Goal: Task Accomplishment & Management: Manage account settings

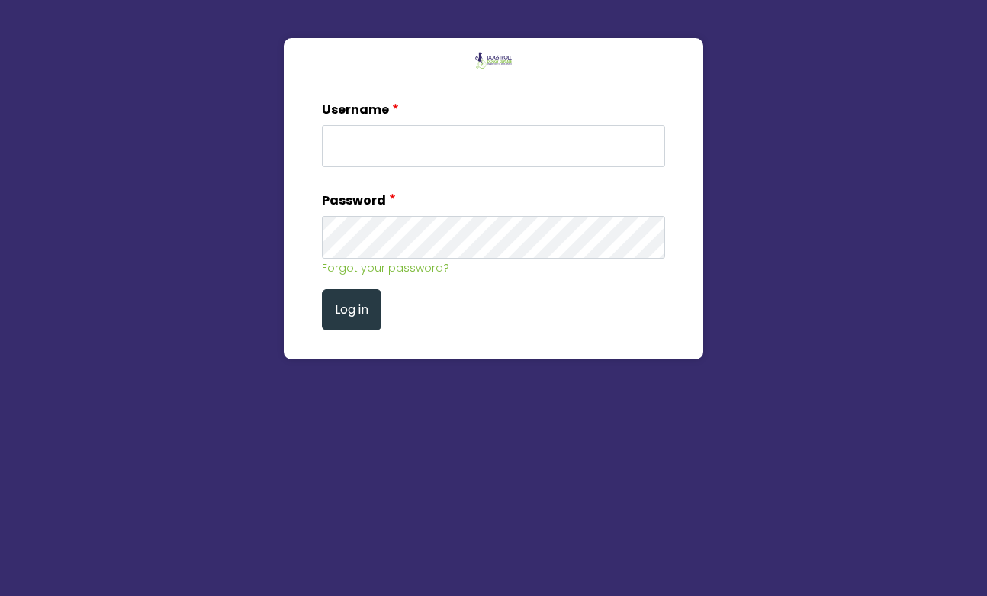
click at [376, 145] on input "Username" at bounding box center [493, 146] width 343 height 42
type input "mark"
click at [339, 303] on button "Log in" at bounding box center [351, 310] width 59 height 42
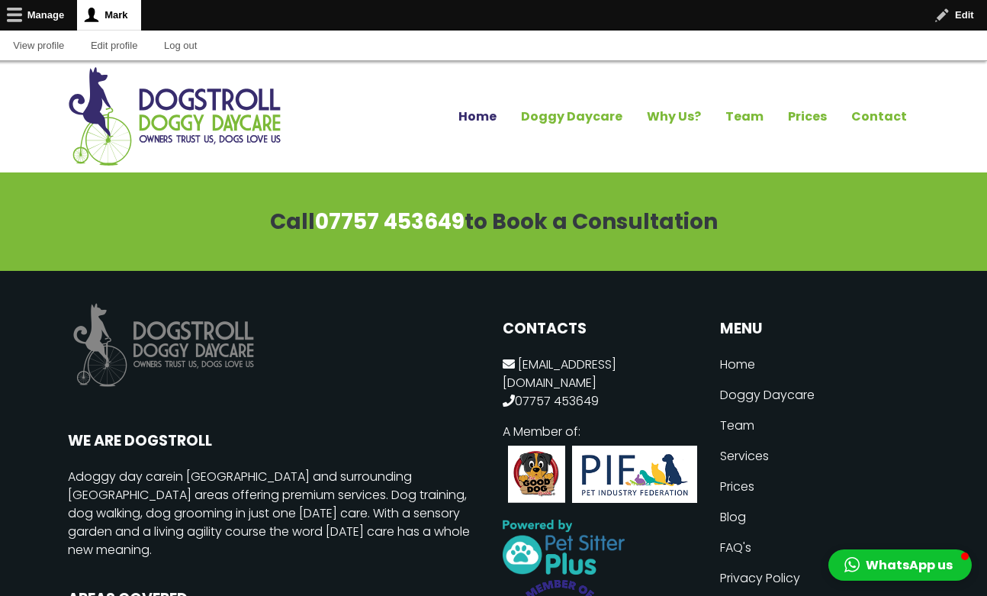
click at [495, 117] on link "Home" at bounding box center [477, 117] width 63 height 26
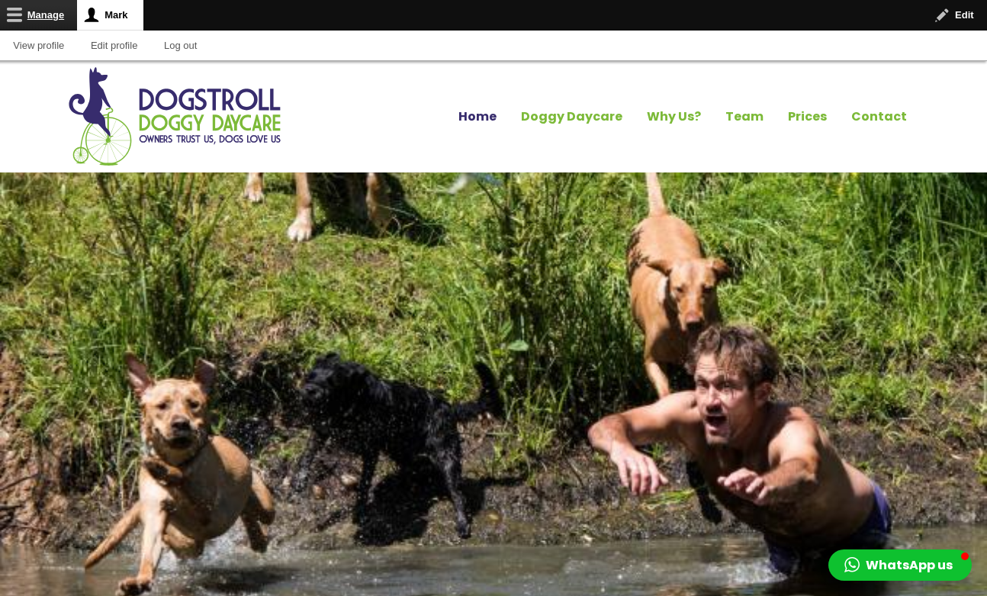
click at [53, 21] on link "Manage" at bounding box center [38, 15] width 77 height 30
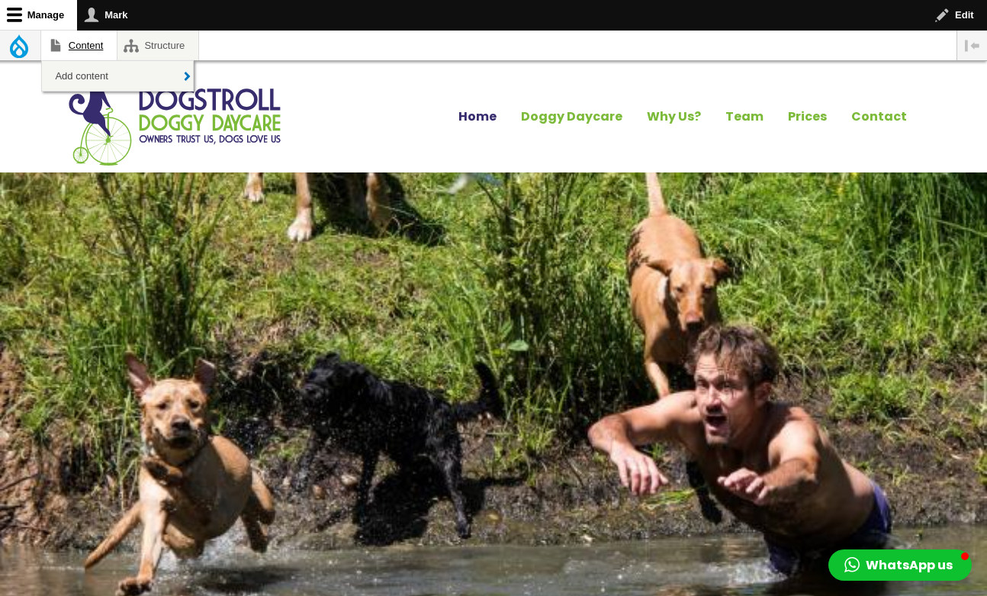
click at [75, 43] on link "Content" at bounding box center [78, 46] width 75 height 30
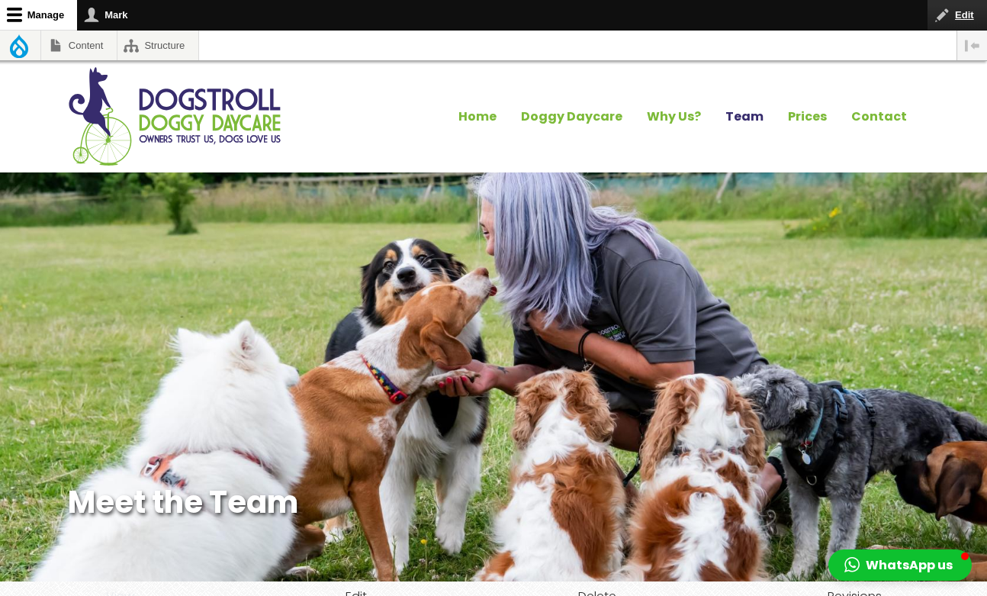
click at [959, 17] on button "Edit" at bounding box center [956, 15] width 59 height 30
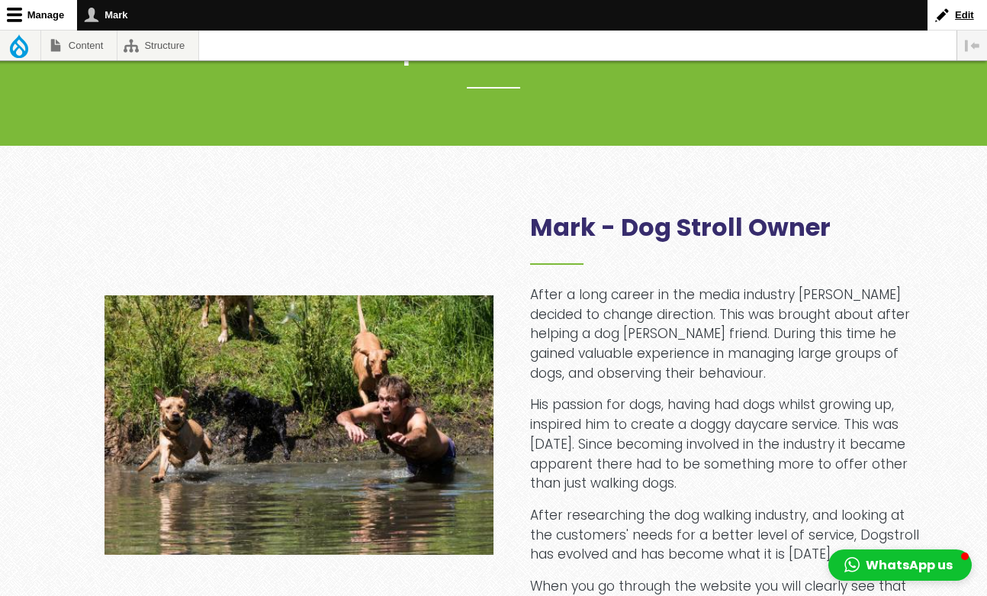
scroll to position [676, 0]
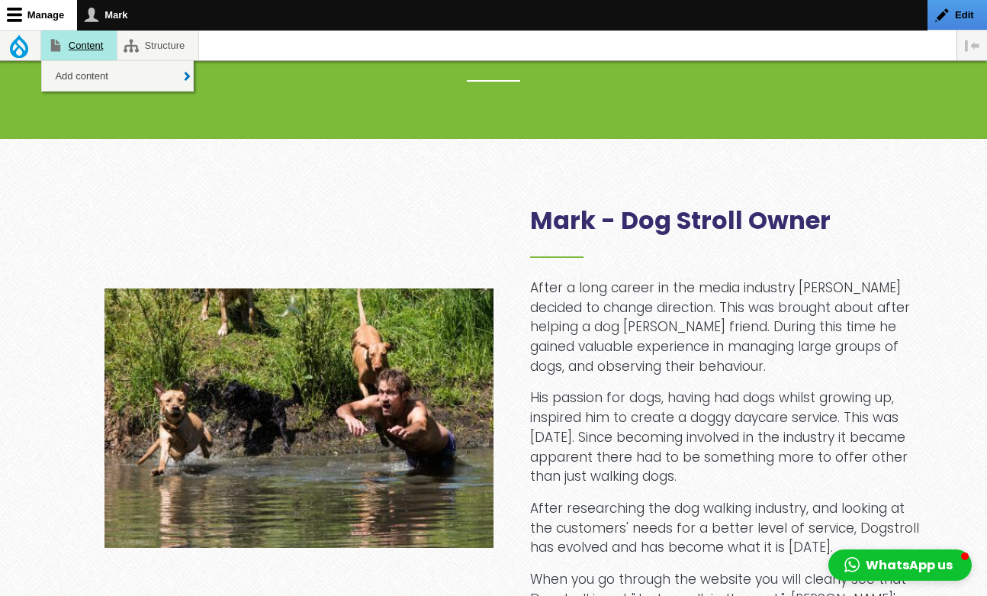
click at [91, 47] on link "Content" at bounding box center [78, 46] width 75 height 30
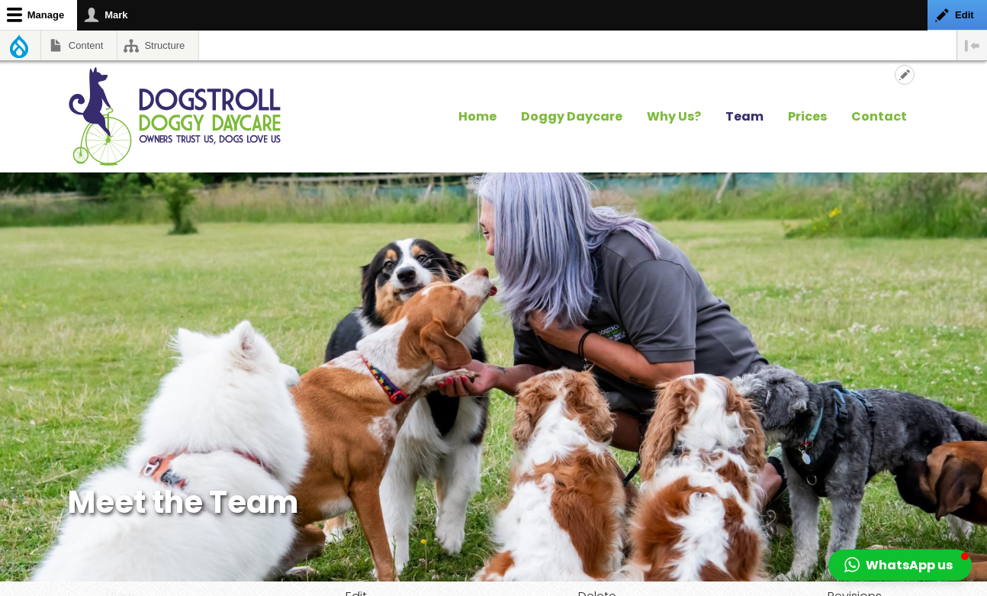
click at [903, 79] on button "Open configuration options" at bounding box center [904, 75] width 20 height 20
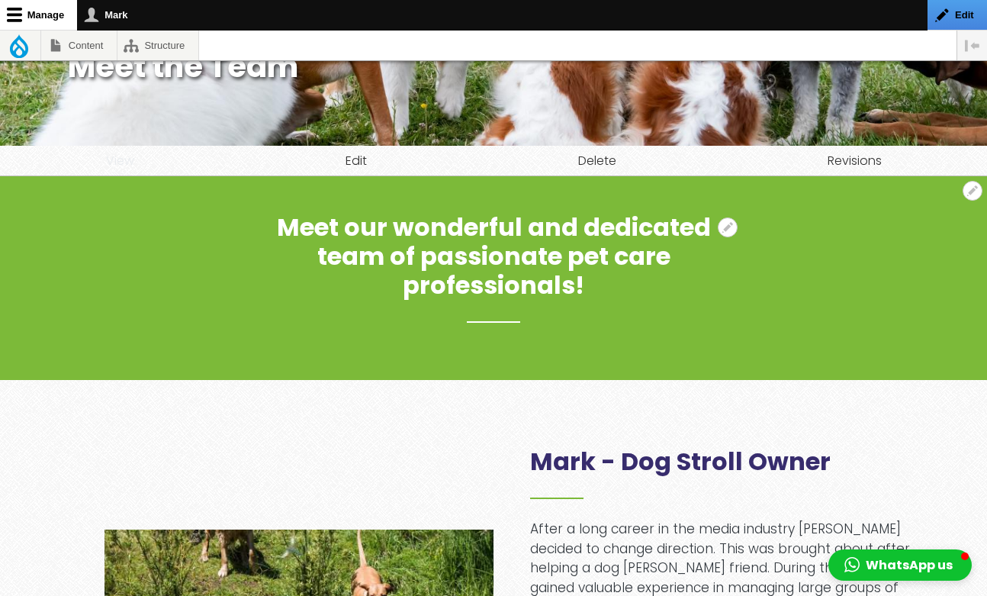
scroll to position [436, 0]
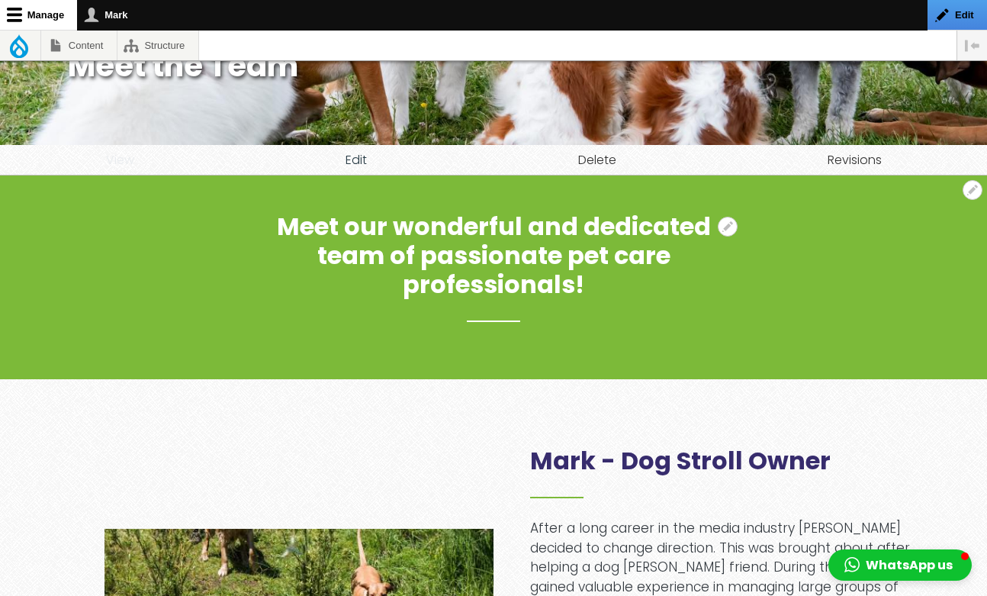
click at [355, 160] on link "Edit" at bounding box center [355, 160] width 233 height 31
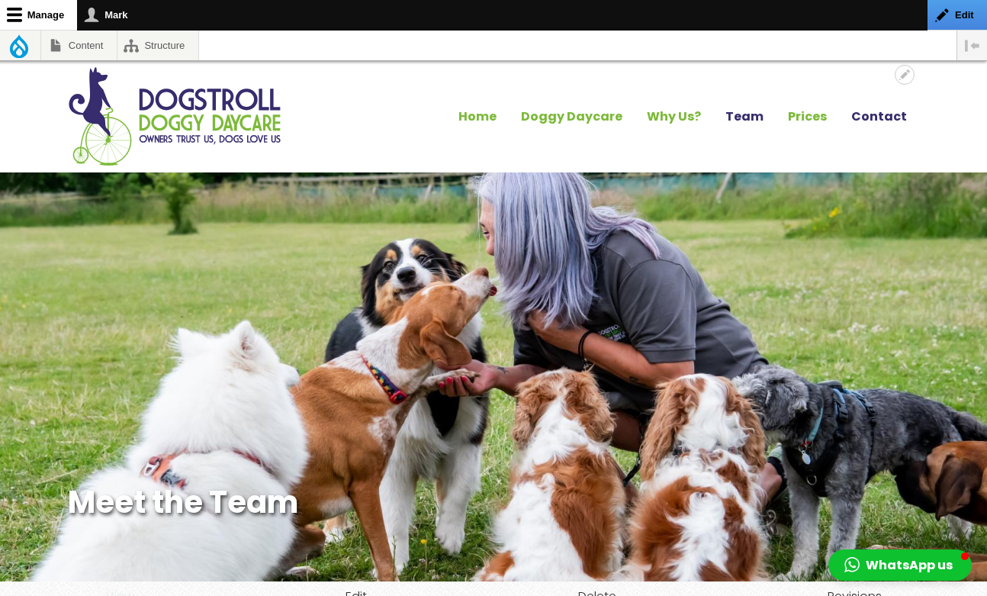
click at [885, 122] on link "Contact" at bounding box center [879, 117] width 80 height 26
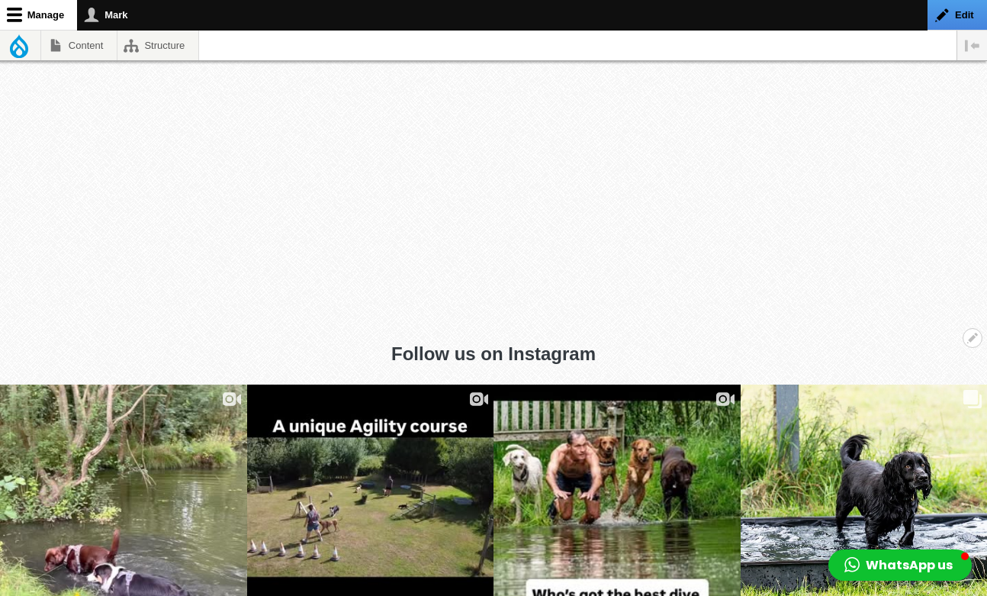
scroll to position [1611, 0]
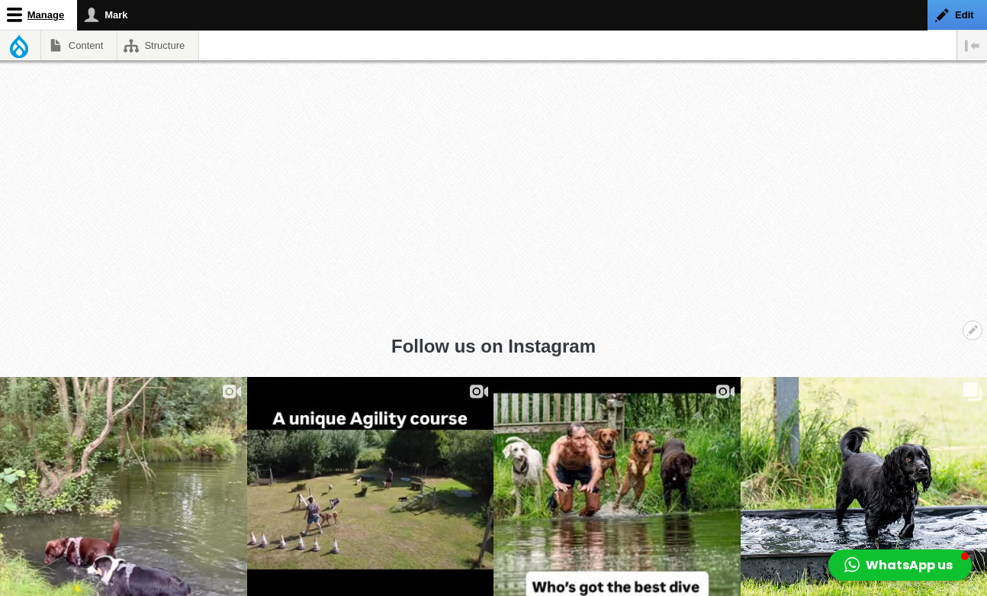
click at [27, 12] on link "Manage" at bounding box center [38, 15] width 77 height 31
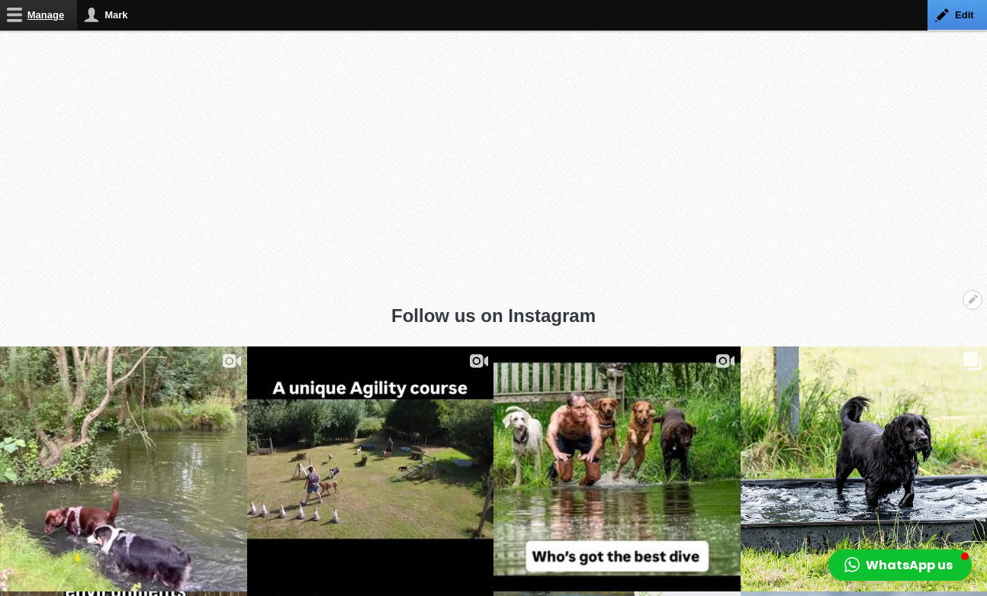
click at [18, 14] on link "Manage" at bounding box center [38, 15] width 77 height 30
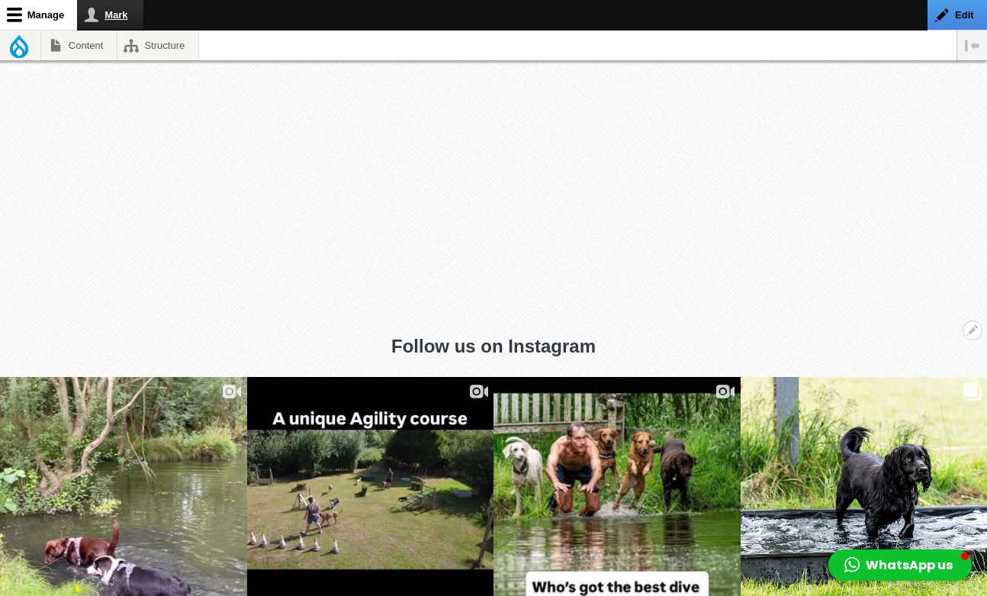
click at [108, 13] on link "Mark" at bounding box center [110, 15] width 66 height 30
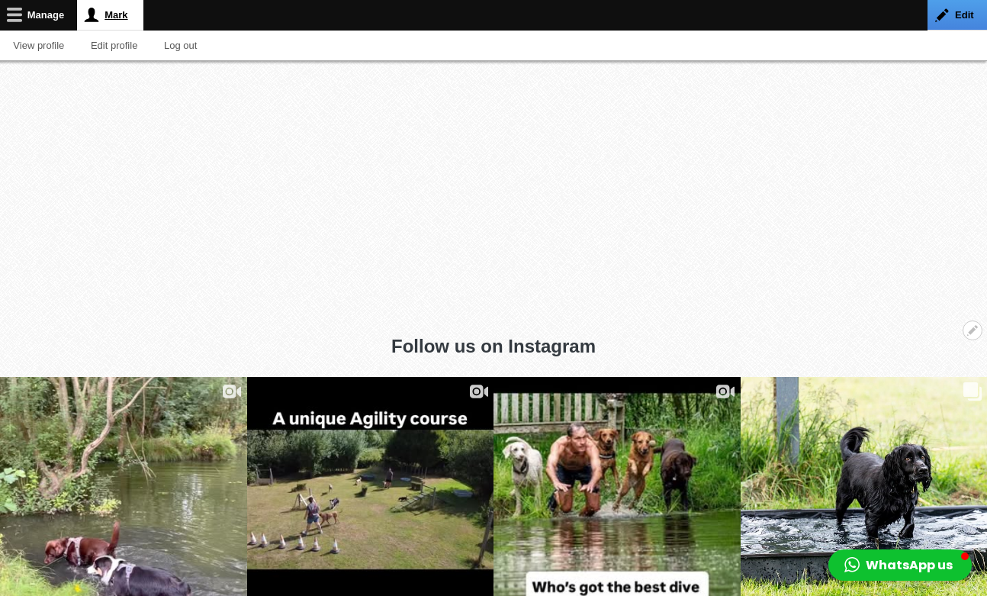
click at [121, 18] on link "Mark" at bounding box center [110, 15] width 66 height 31
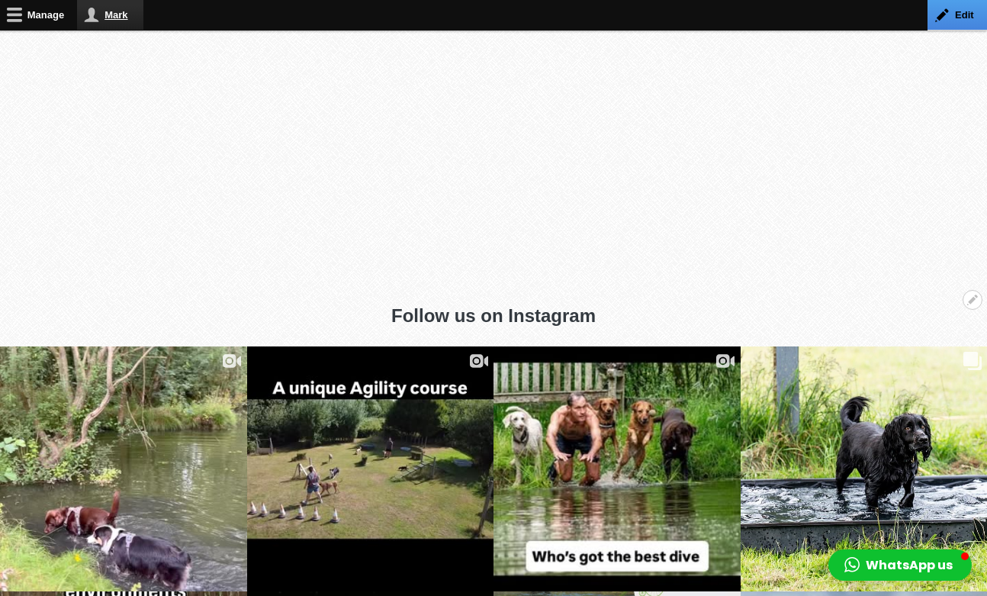
click at [121, 18] on link "Mark" at bounding box center [110, 15] width 66 height 30
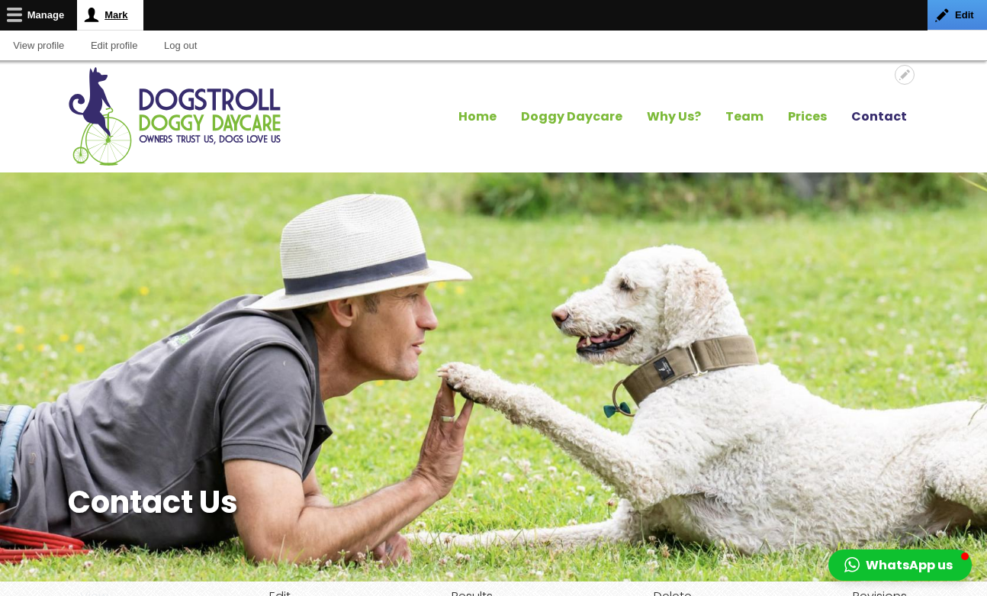
scroll to position [0, 0]
click at [47, 15] on link "Manage" at bounding box center [38, 15] width 77 height 30
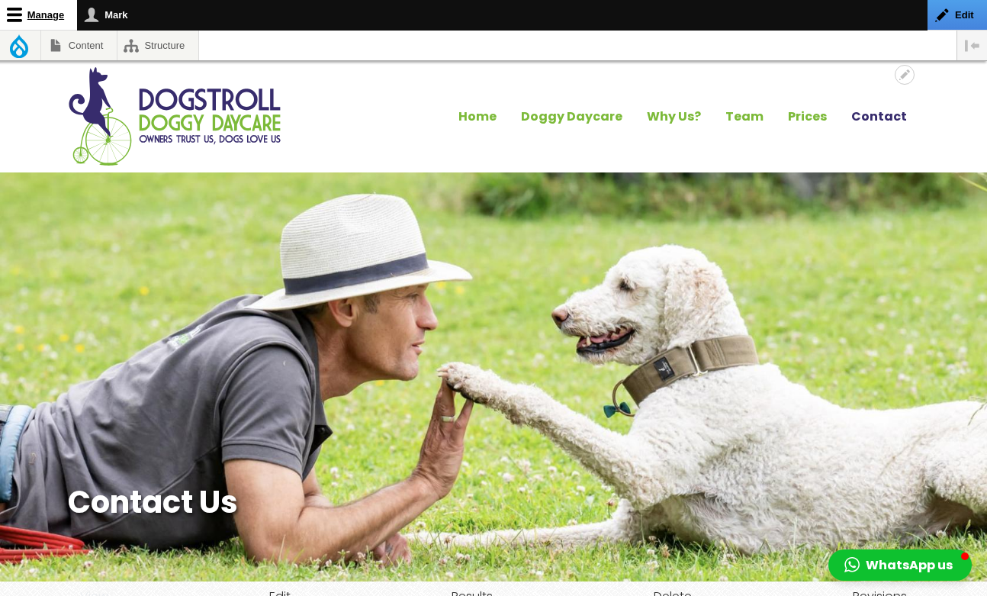
click at [47, 15] on link "Manage" at bounding box center [38, 15] width 77 height 31
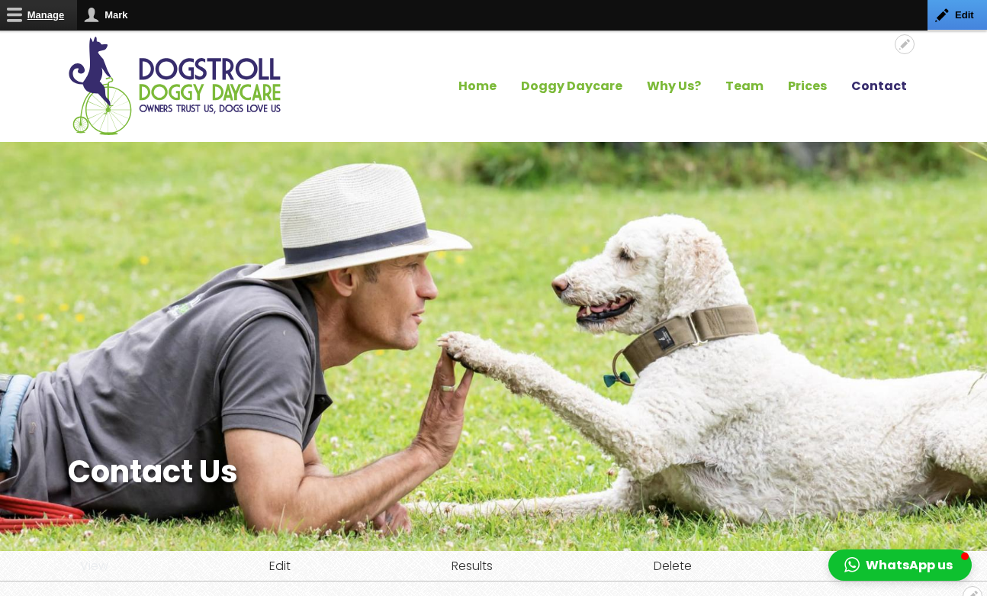
click at [18, 14] on link "Manage" at bounding box center [38, 15] width 77 height 30
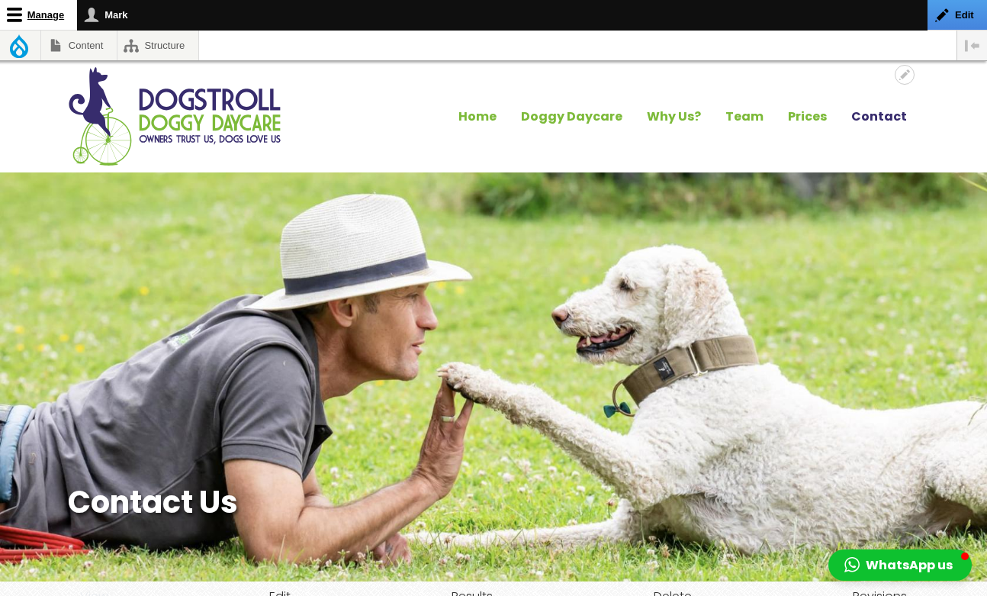
click at [41, 15] on link "Manage" at bounding box center [38, 15] width 77 height 31
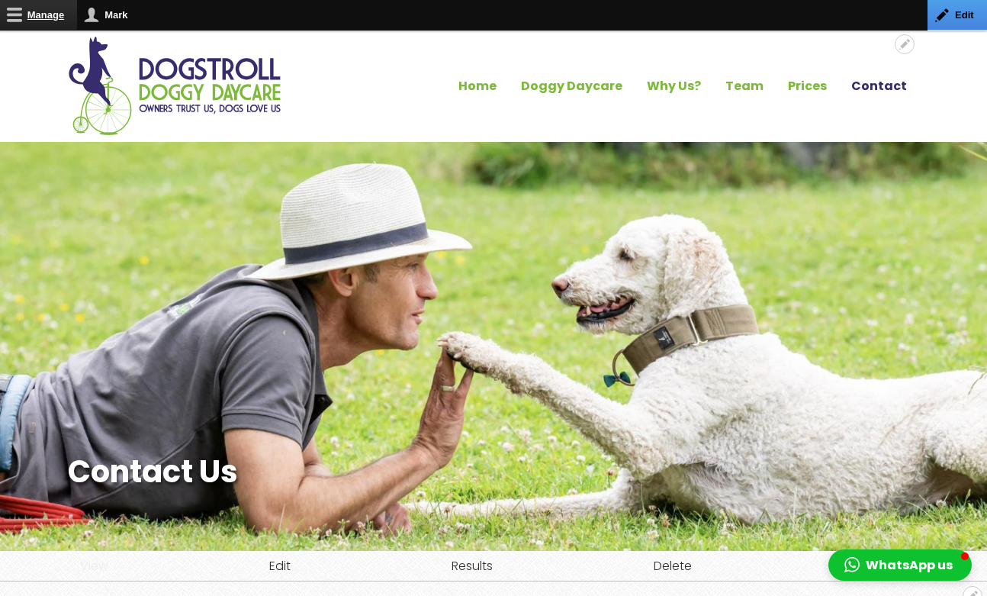
click at [41, 15] on link "Manage" at bounding box center [38, 15] width 77 height 30
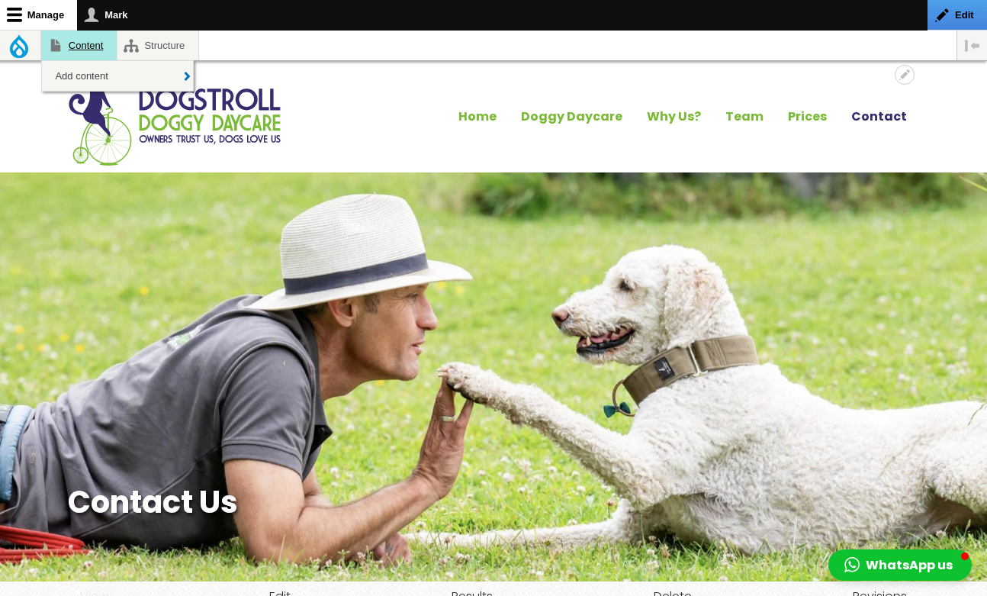
click at [76, 43] on link "Content" at bounding box center [78, 46] width 75 height 30
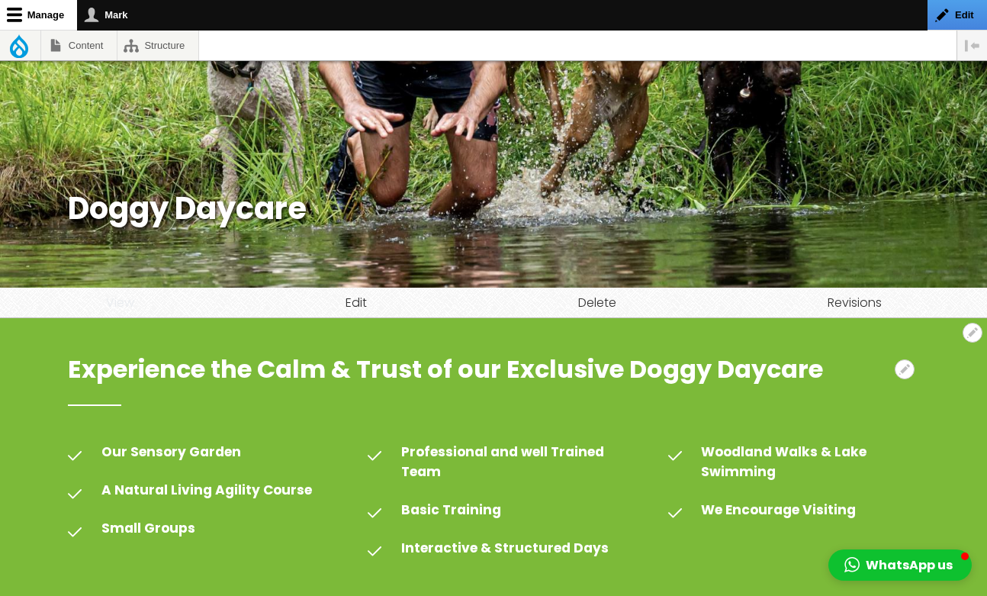
scroll to position [274, 0]
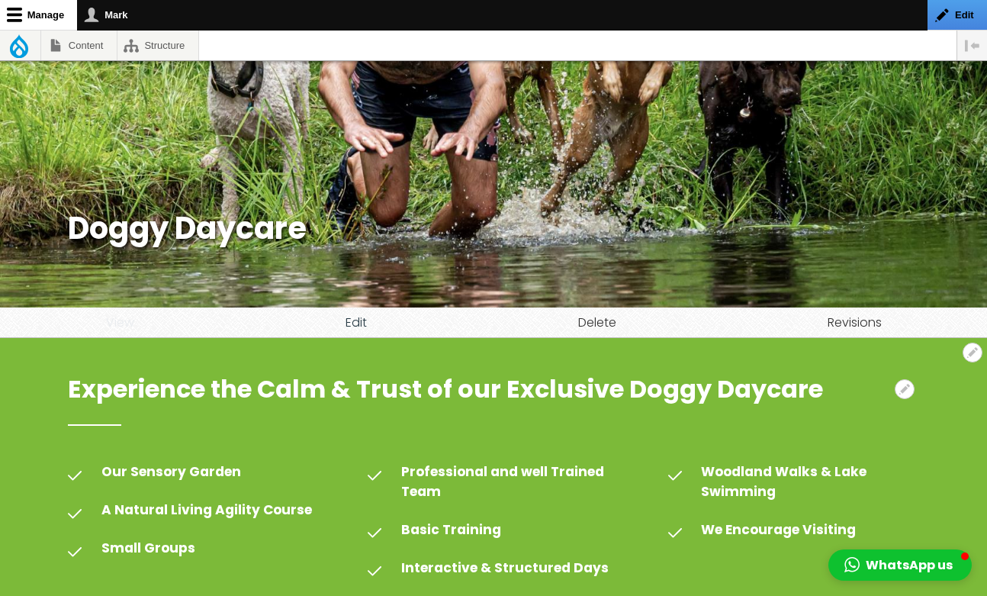
click at [360, 324] on link "Edit" at bounding box center [355, 322] width 233 height 31
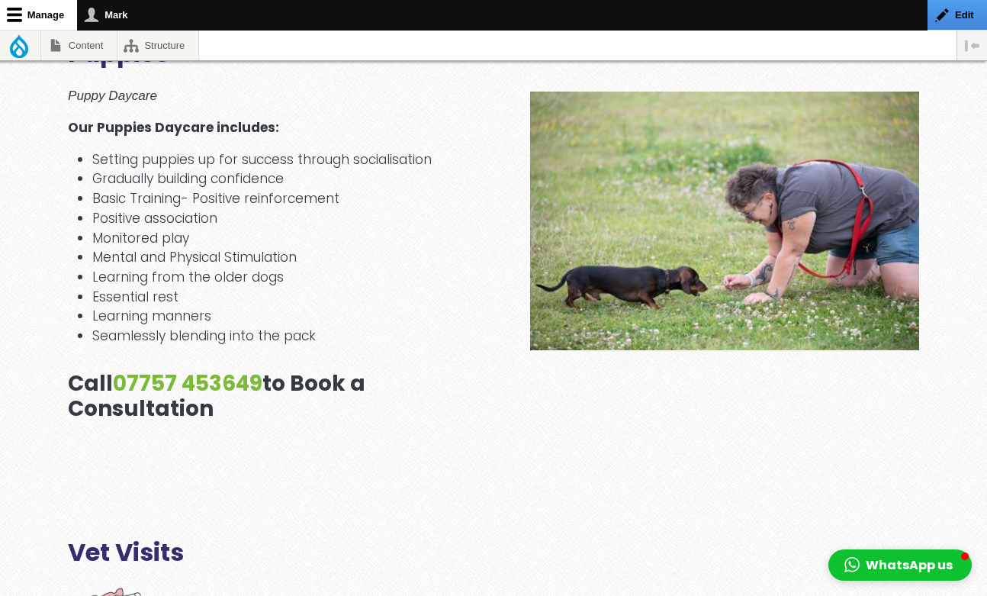
scroll to position [1403, 0]
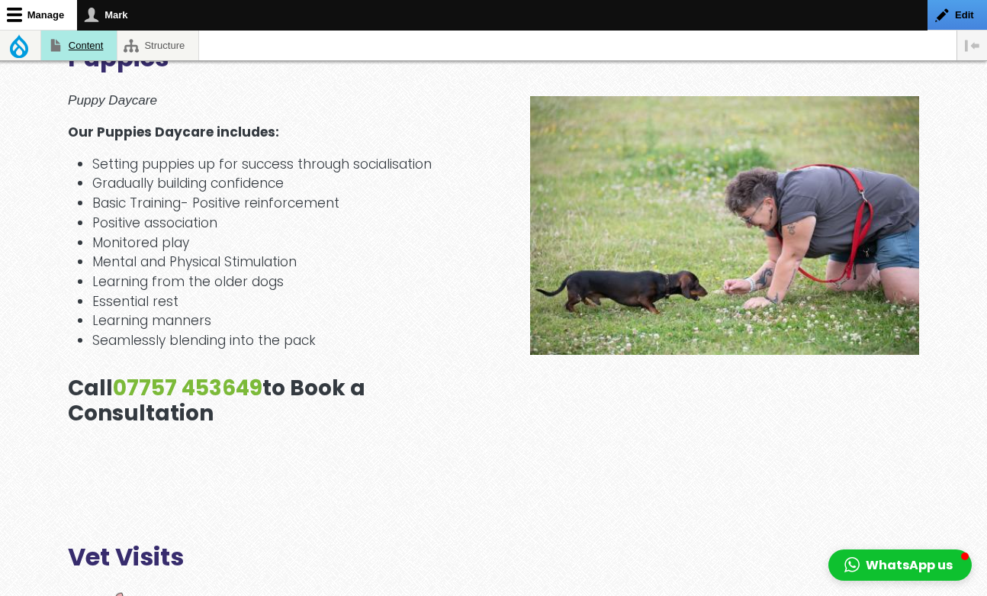
click at [88, 51] on link "Content" at bounding box center [78, 46] width 75 height 30
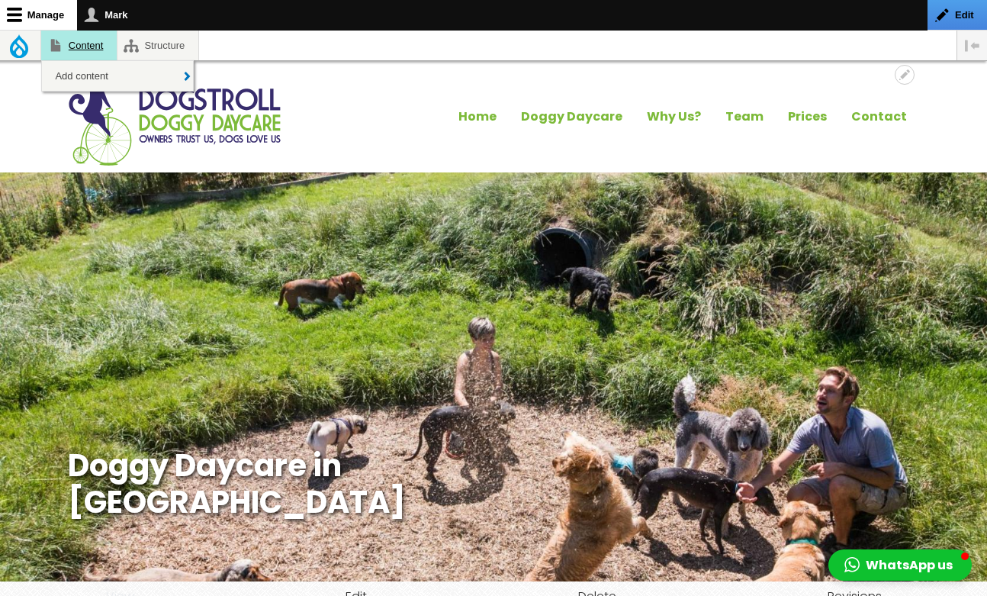
click at [81, 42] on link "Content" at bounding box center [78, 46] width 75 height 30
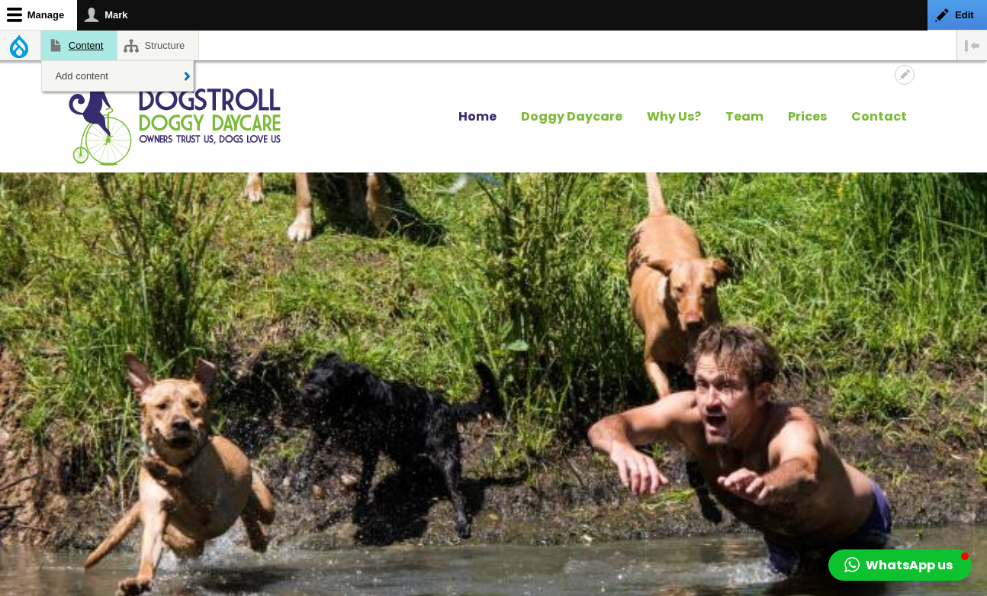
click at [95, 52] on link "Content" at bounding box center [78, 46] width 75 height 30
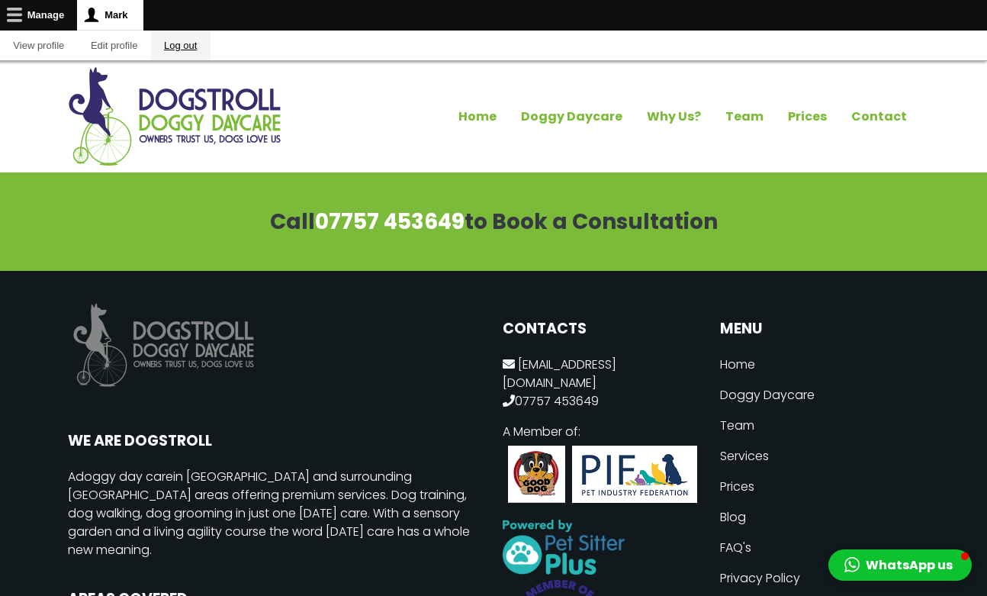
click at [204, 46] on link "Log out" at bounding box center [180, 46] width 59 height 30
